Goal: Navigation & Orientation: Understand site structure

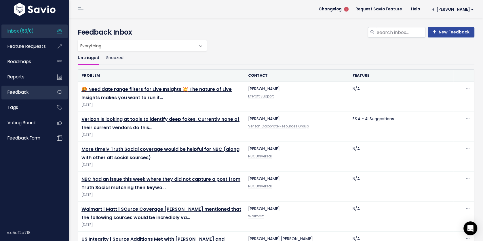
click at [29, 95] on link "Feedback" at bounding box center [24, 91] width 46 height 13
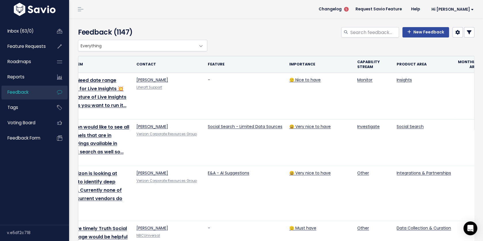
scroll to position [0, 39]
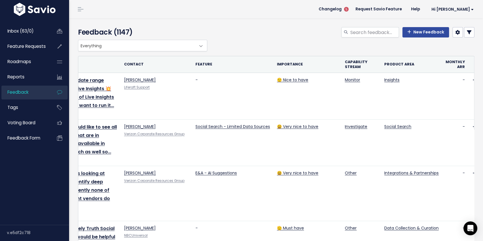
click at [452, 65] on th "Monthly ARR" at bounding box center [455, 64] width 26 height 17
click at [33, 45] on span "Feature Requests" at bounding box center [26, 46] width 38 height 6
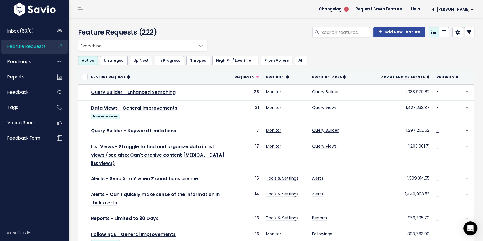
click at [411, 77] on span "ARR at End of Month" at bounding box center [403, 77] width 45 height 5
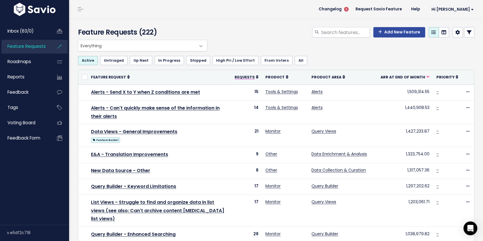
click at [248, 76] on span "Requests" at bounding box center [244, 77] width 20 height 5
